Goal: Task Accomplishment & Management: Use online tool/utility

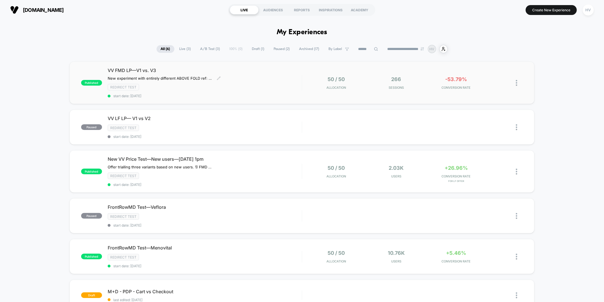
click at [245, 94] on span "start date: [DATE]" at bounding box center [205, 96] width 194 height 4
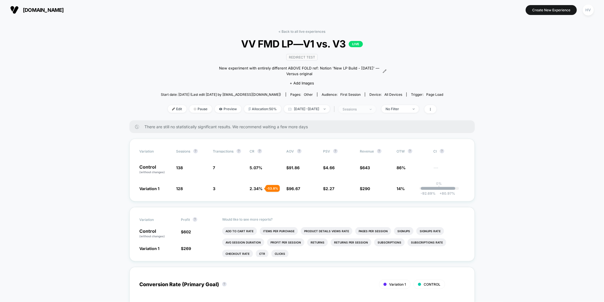
click at [376, 110] on span "sessions" at bounding box center [357, 109] width 37 height 8
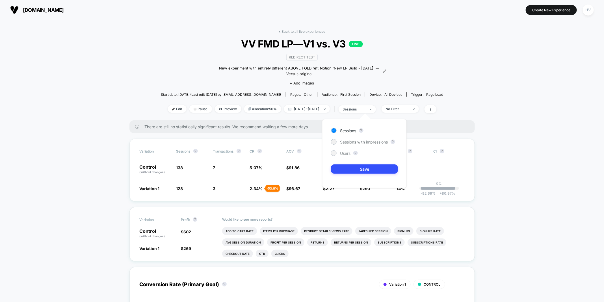
click at [345, 151] on span "Users" at bounding box center [345, 153] width 10 height 5
click at [362, 171] on button "Save" at bounding box center [364, 168] width 67 height 9
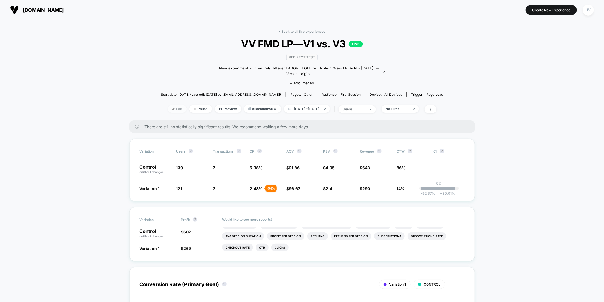
click at [168, 109] on span "Edit" at bounding box center [177, 109] width 19 height 8
